Goal: Transaction & Acquisition: Purchase product/service

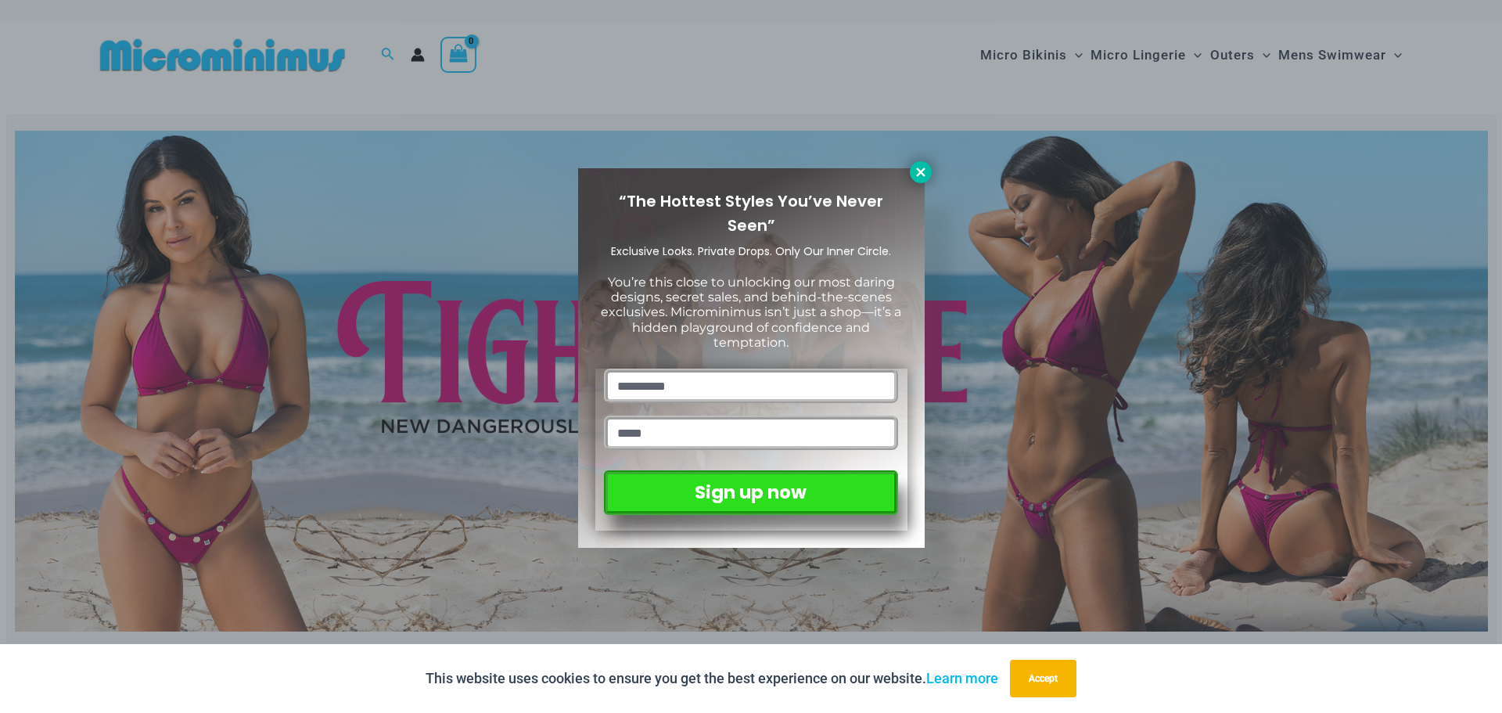
click at [912, 172] on button at bounding box center [921, 172] width 22 height 22
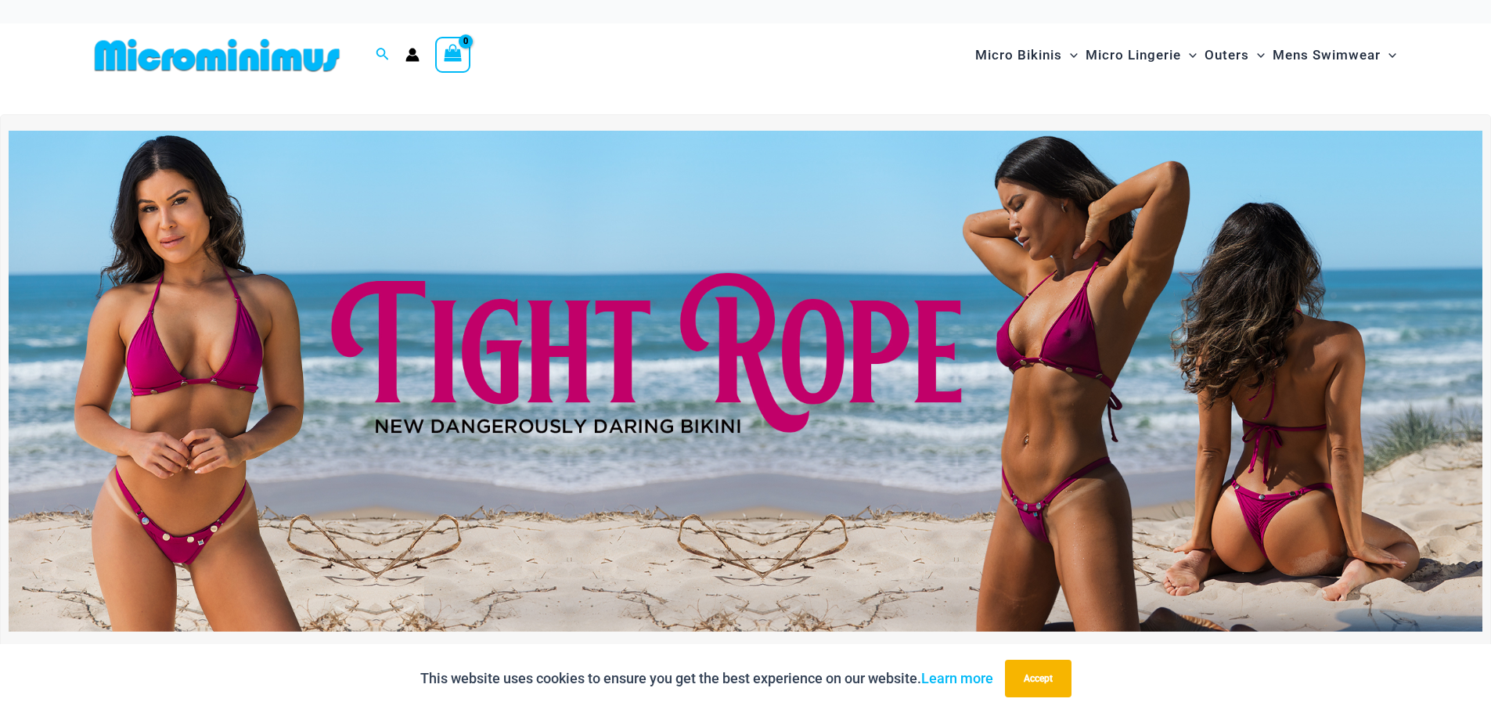
click at [714, 240] on img at bounding box center [745, 381] width 1473 height 501
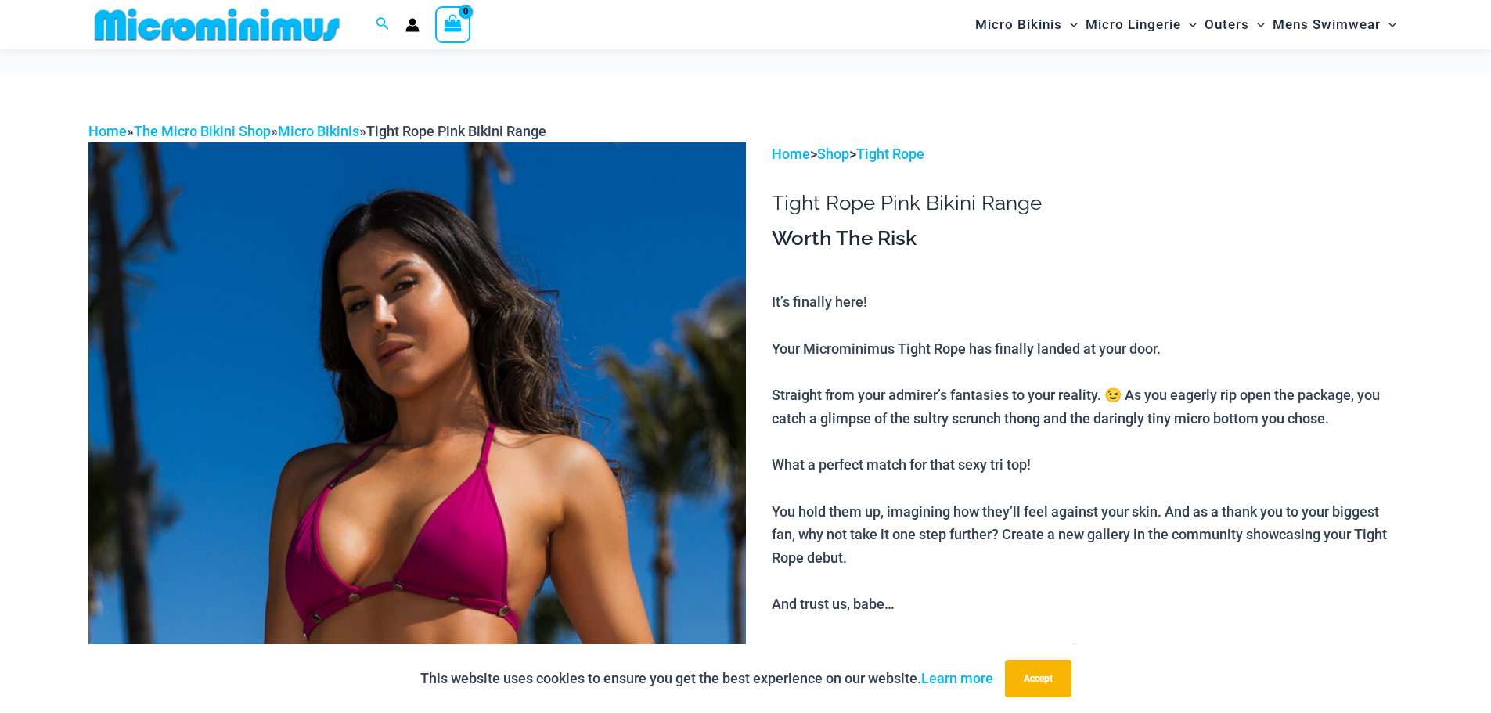
drag, startPoint x: 2, startPoint y: 23, endPoint x: 0, endPoint y: -9, distance: 32.9
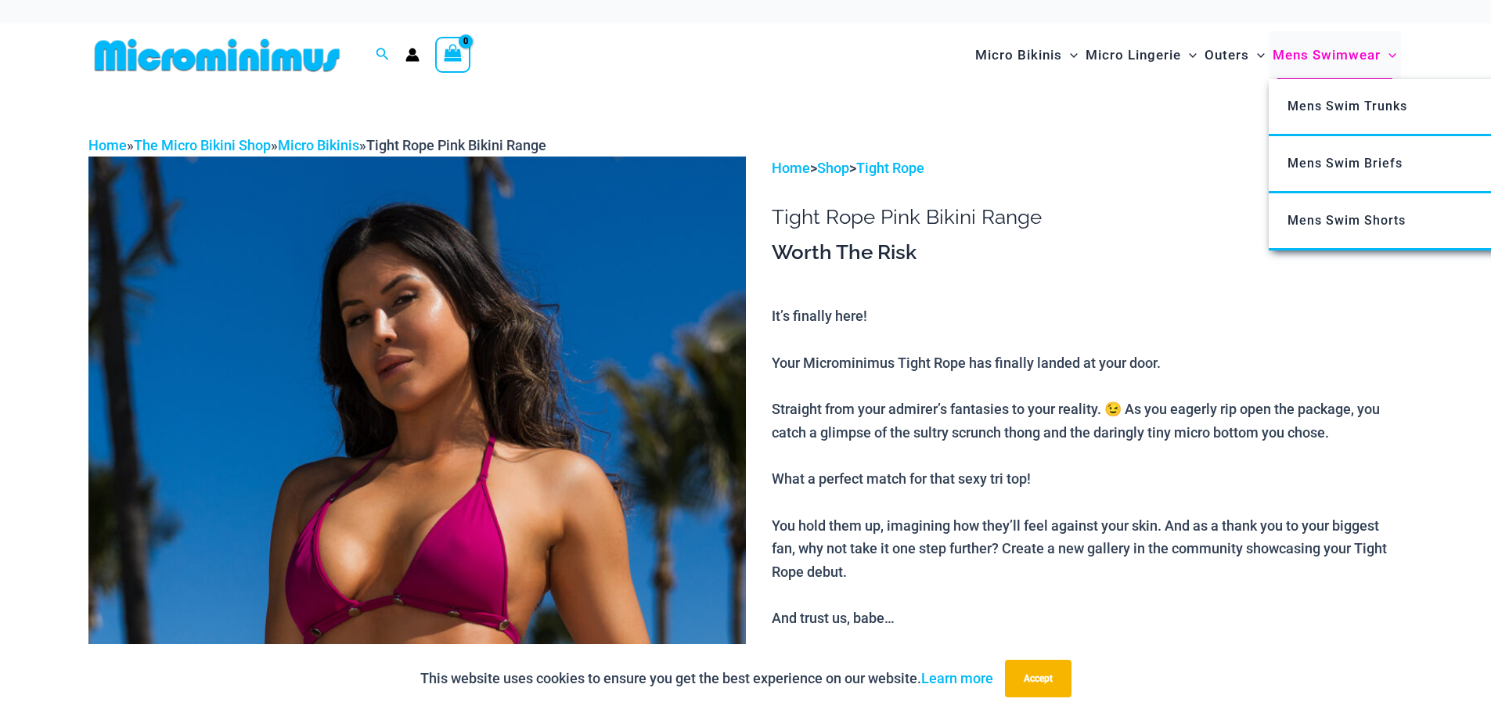
click at [1343, 51] on span "Mens Swimwear" at bounding box center [1326, 55] width 108 height 40
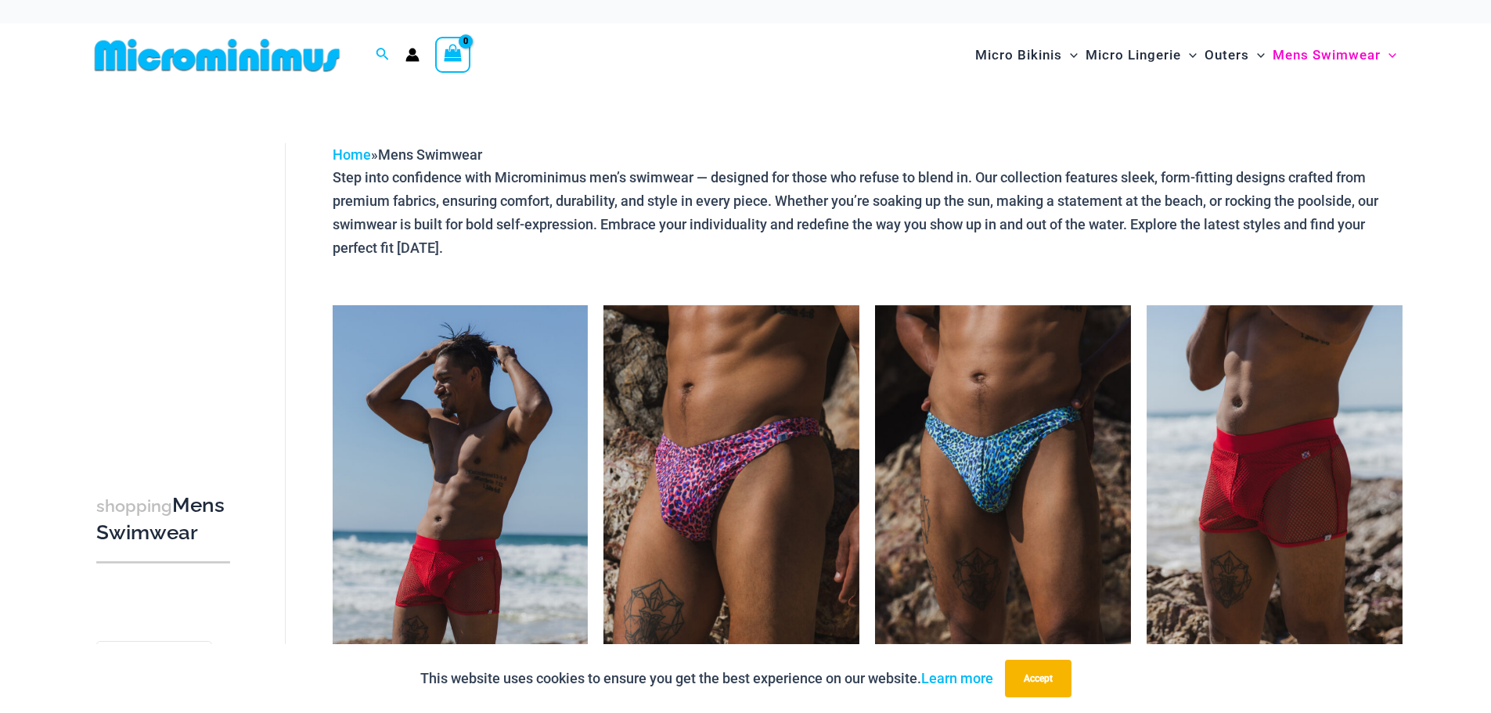
drag, startPoint x: 13, startPoint y: 195, endPoint x: 0, endPoint y: 132, distance: 64.0
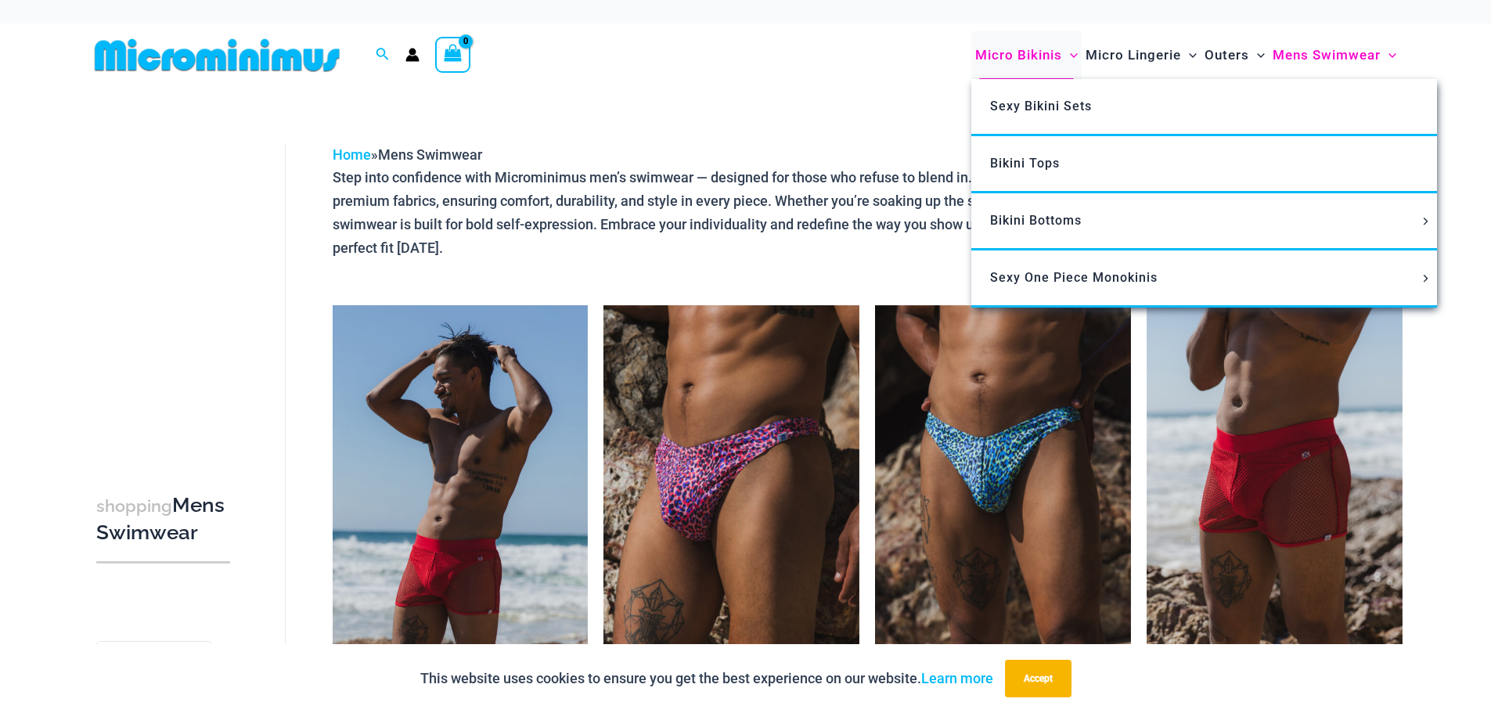
click at [1026, 53] on span "Micro Bikinis" at bounding box center [1018, 55] width 87 height 40
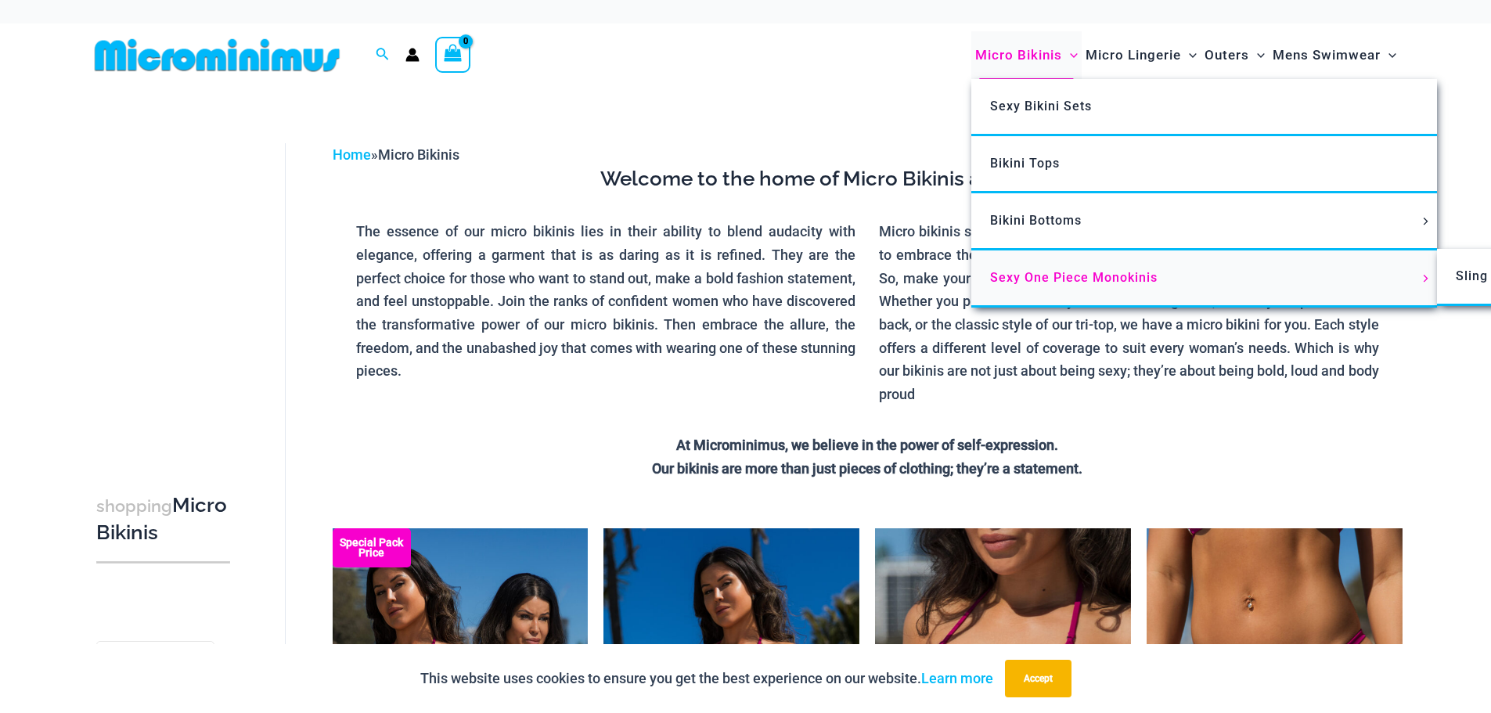
click at [1062, 275] on span "Sexy One Piece Monokinis" at bounding box center [1073, 277] width 167 height 15
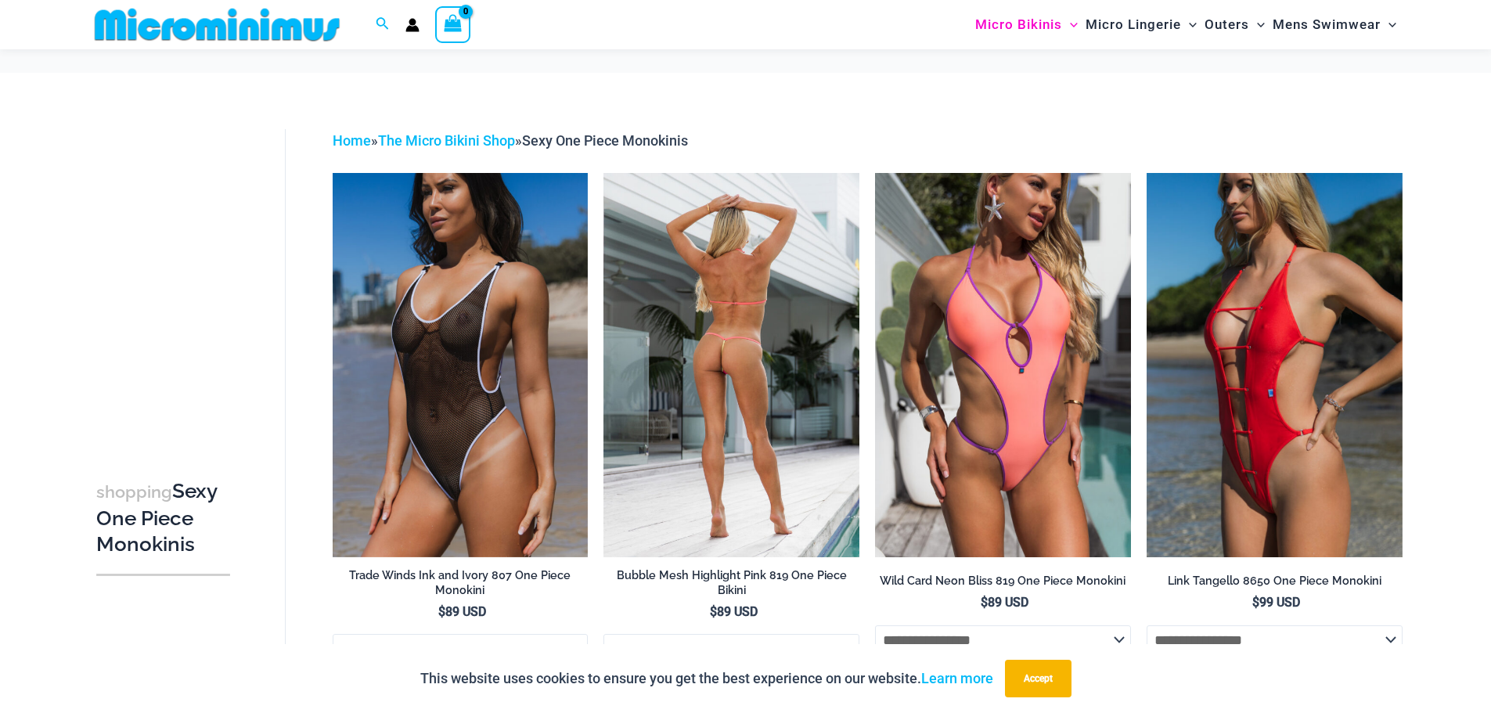
drag, startPoint x: 868, startPoint y: 563, endPoint x: 849, endPoint y: 234, distance: 329.2
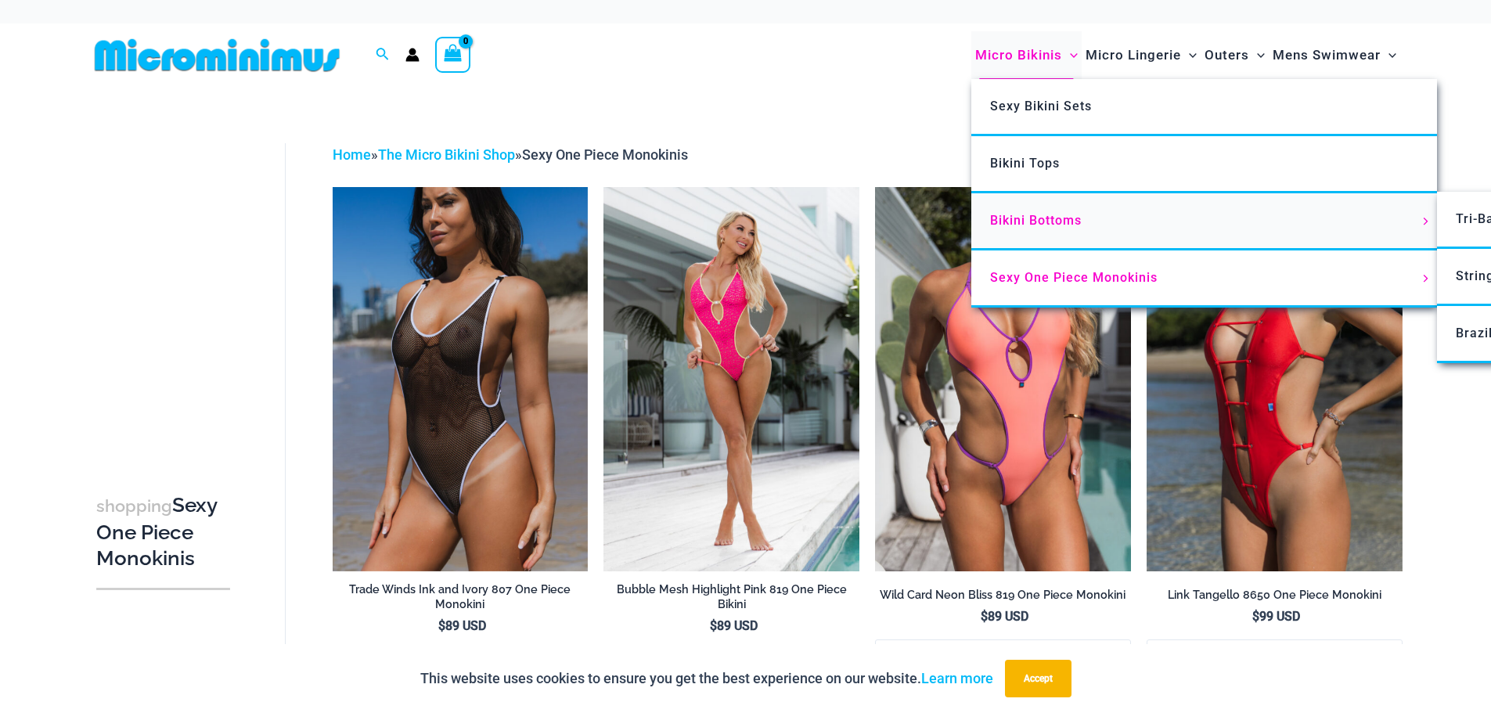
click at [1033, 218] on span "Bikini Bottoms" at bounding box center [1036, 220] width 92 height 15
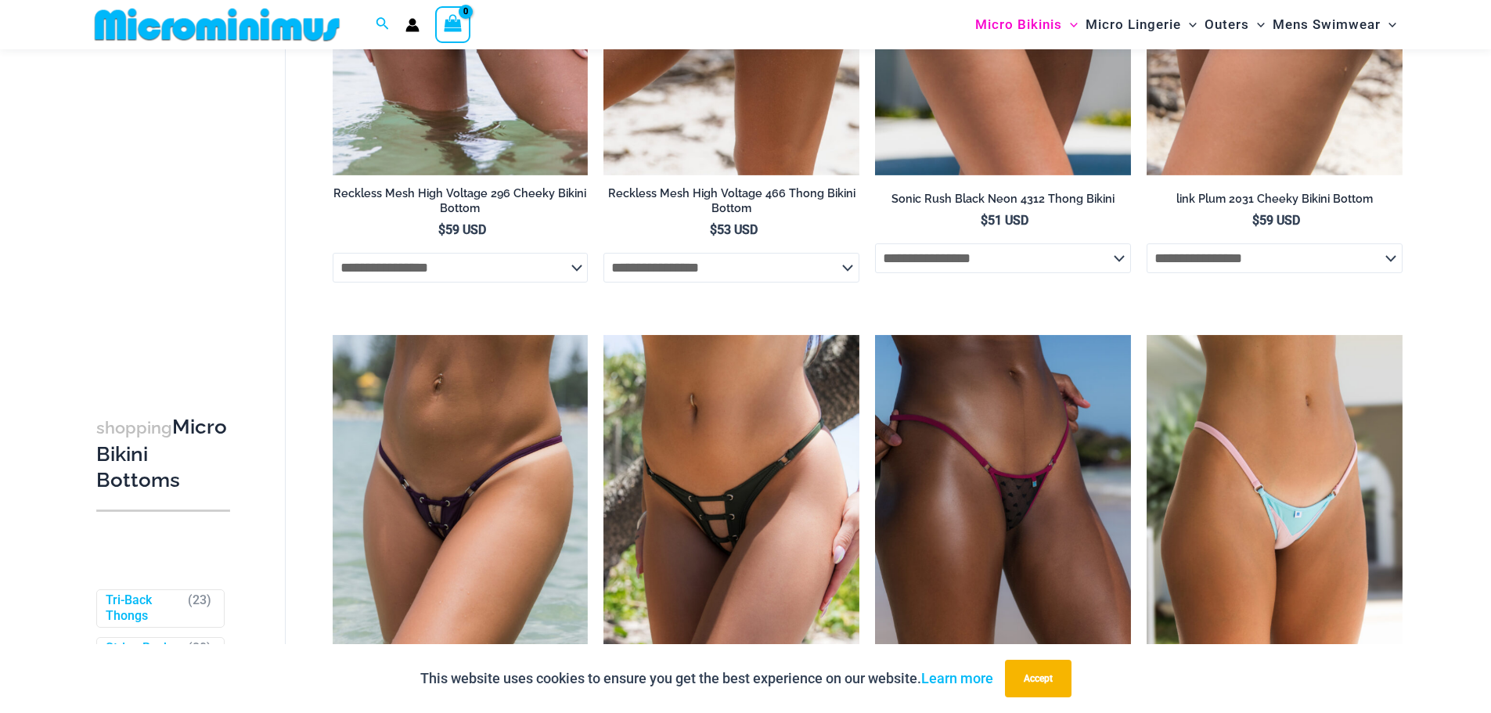
scroll to position [4585, 0]
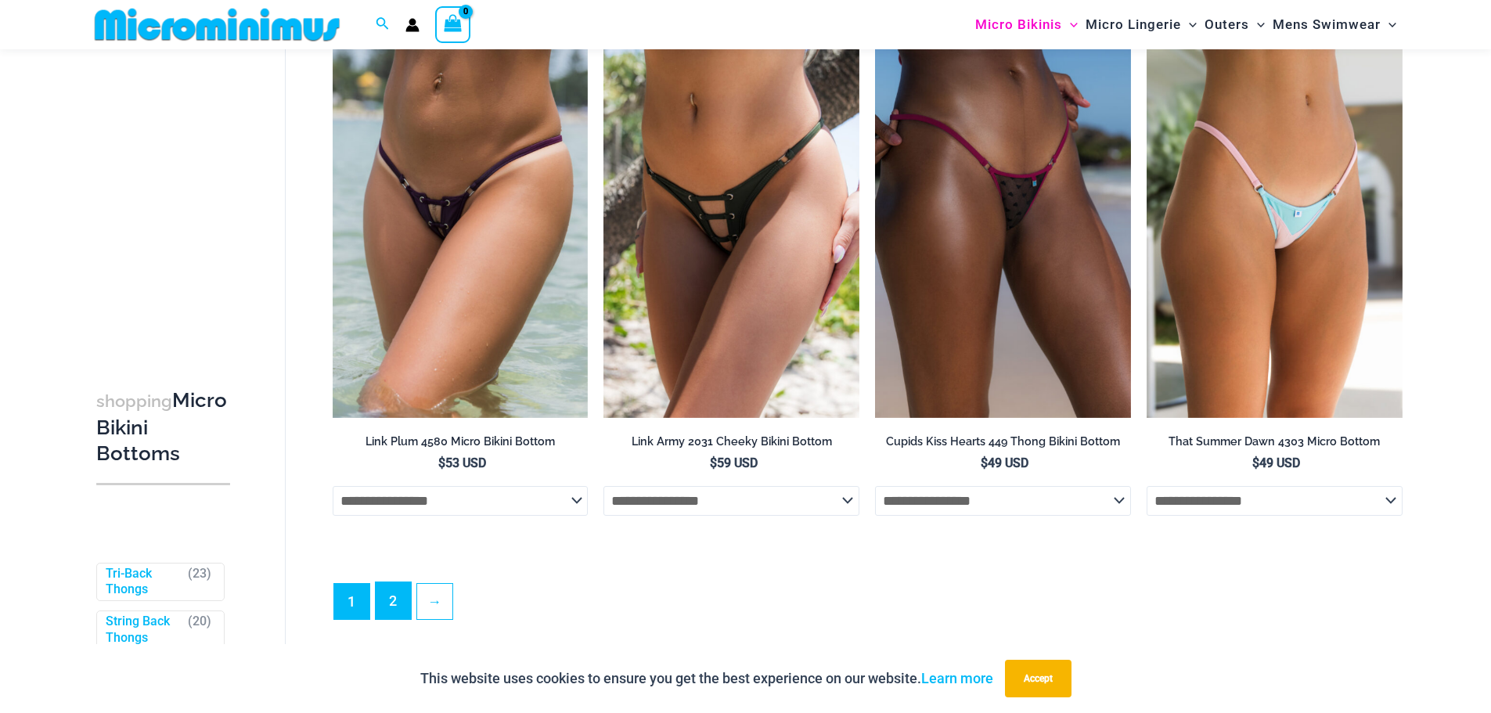
click at [387, 619] on link "2" at bounding box center [393, 600] width 35 height 37
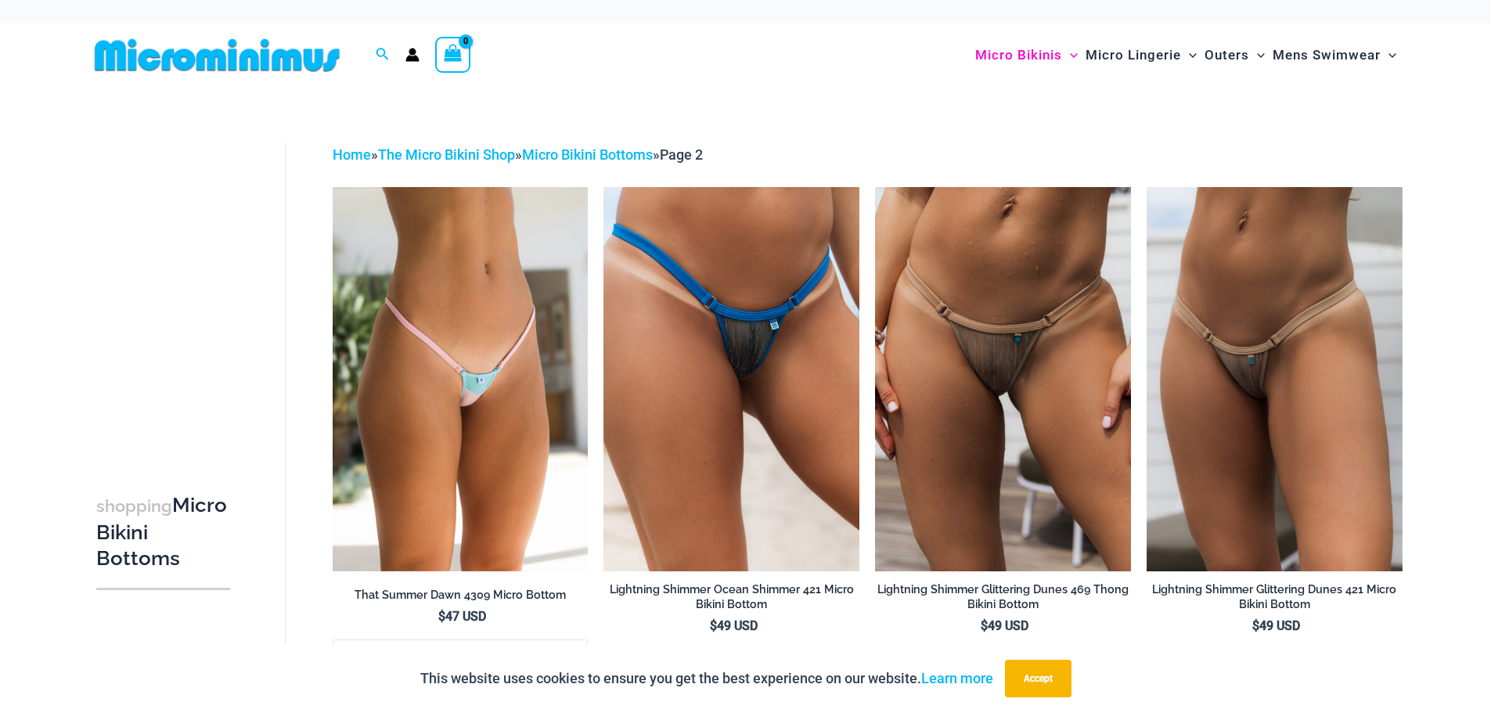
drag, startPoint x: 1372, startPoint y: 513, endPoint x: 1282, endPoint y: -18, distance: 538.8
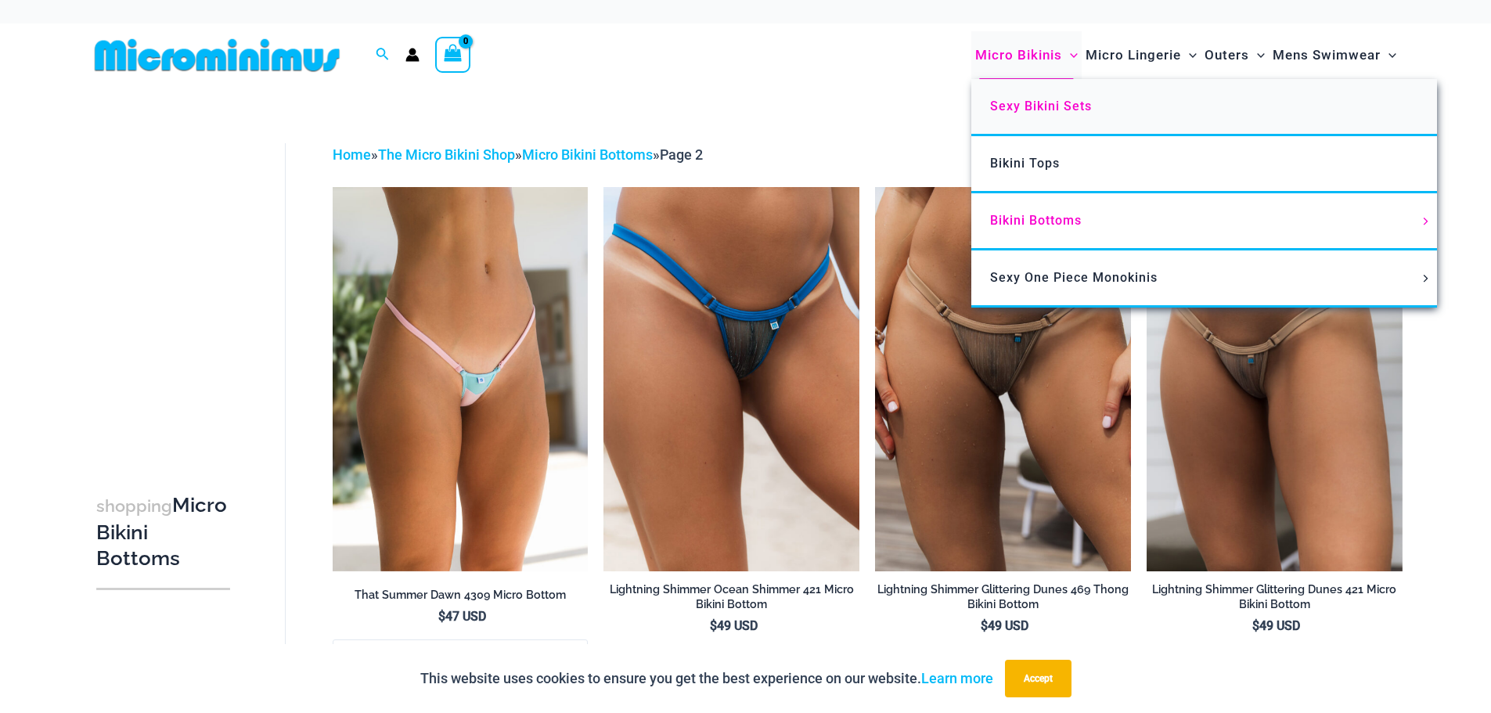
click at [1036, 106] on span "Sexy Bikini Sets" at bounding box center [1041, 106] width 102 height 15
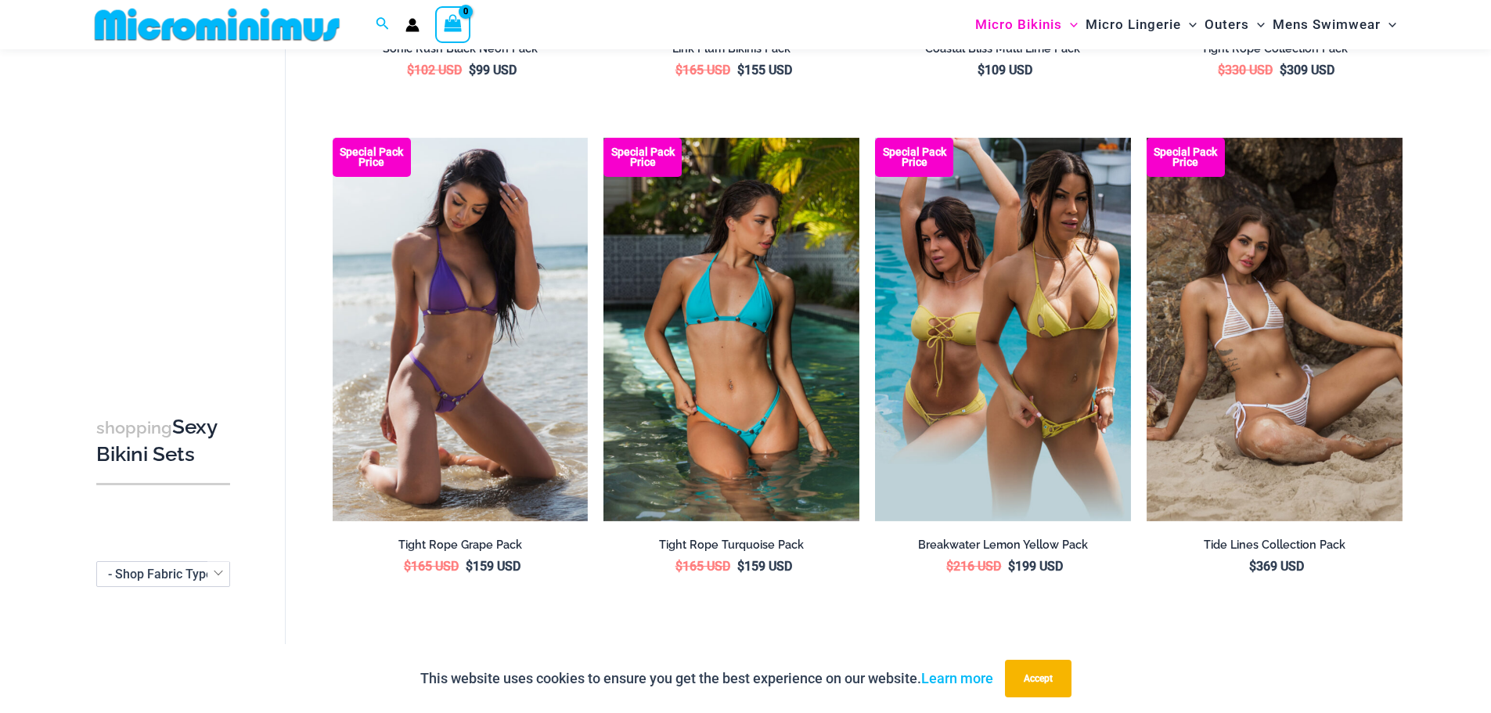
scroll to position [3821, 0]
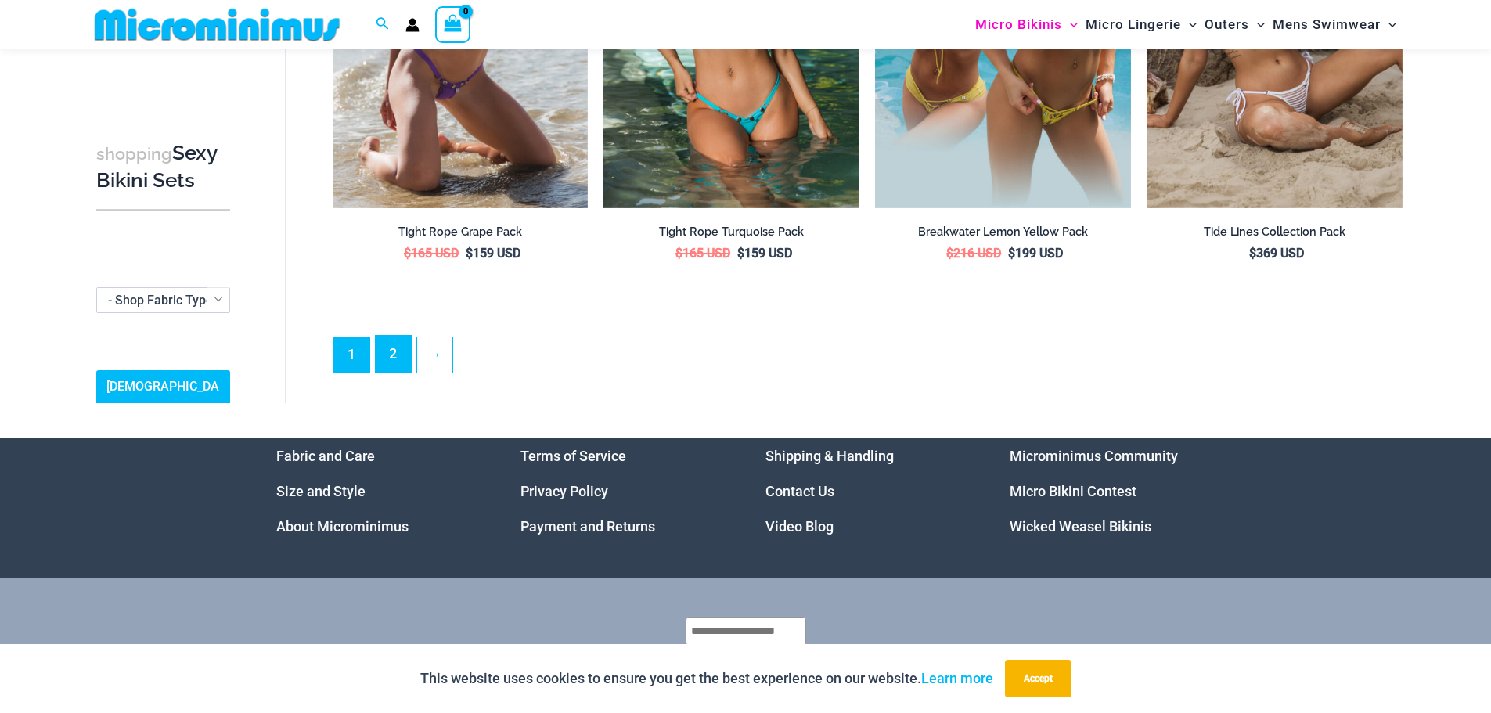
click at [397, 347] on link "2" at bounding box center [393, 354] width 35 height 37
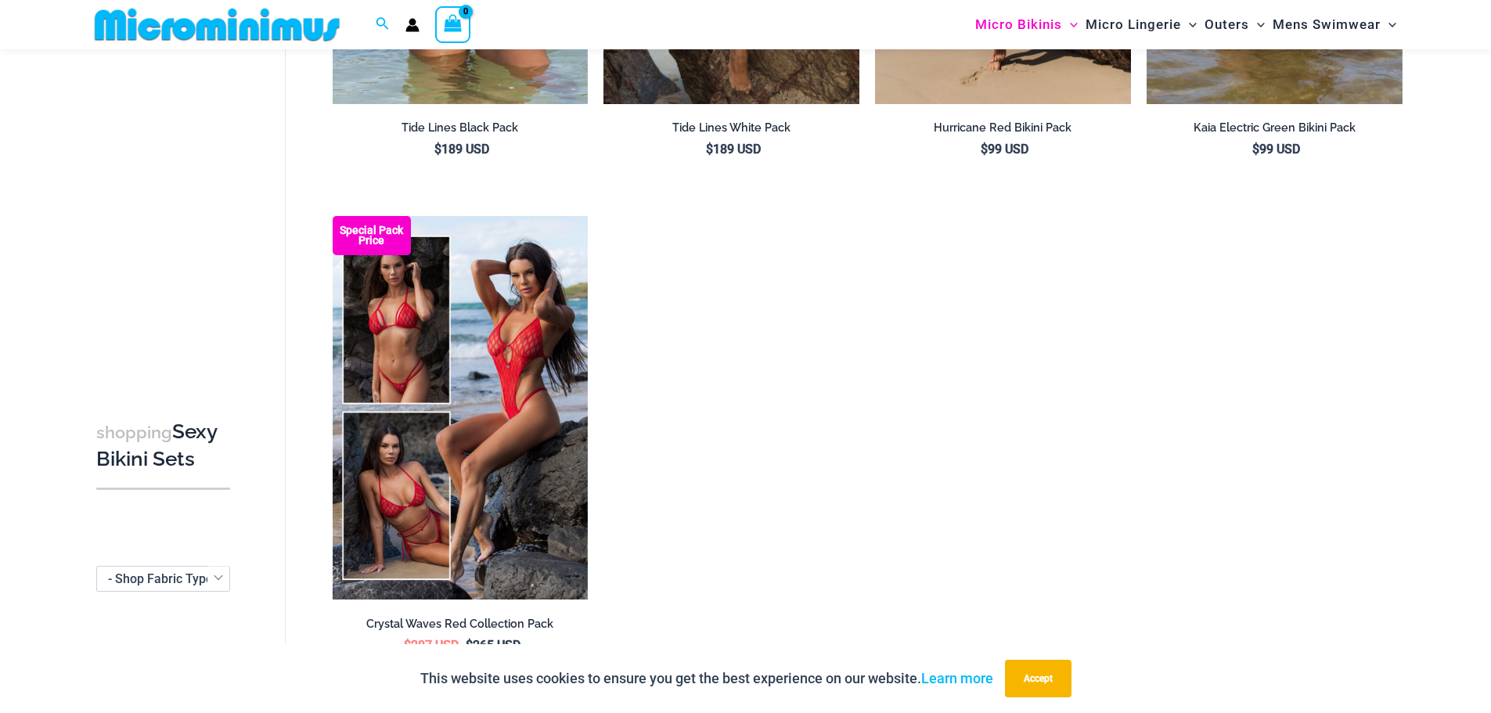
scroll to position [455, 0]
